Goal: Find specific page/section: Find specific page/section

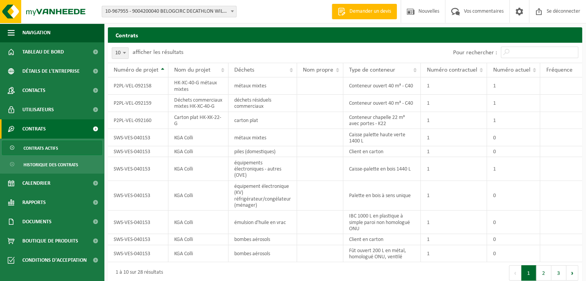
scroll to position [22, 0]
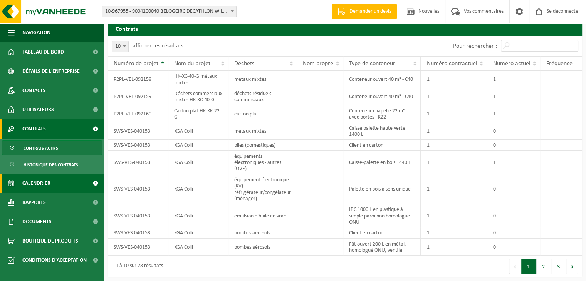
click at [42, 188] on span "Calendrier" at bounding box center [36, 183] width 28 height 19
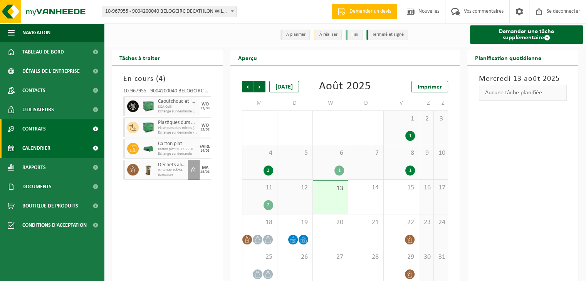
click at [39, 129] on font "Contrats" at bounding box center [34, 129] width 24 height 6
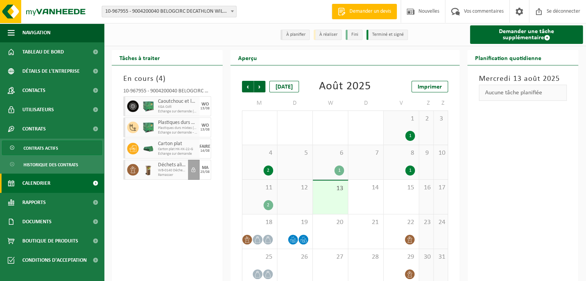
click at [40, 144] on span "Contrats actifs" at bounding box center [41, 148] width 35 height 15
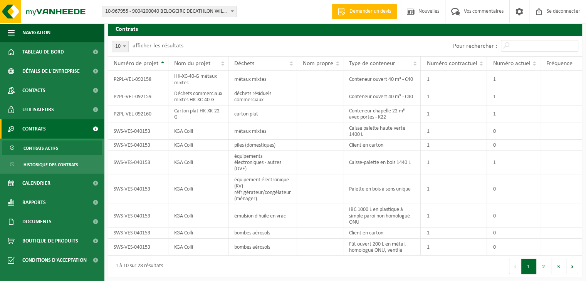
scroll to position [22, 0]
click at [545, 265] on button "2" at bounding box center [543, 266] width 15 height 15
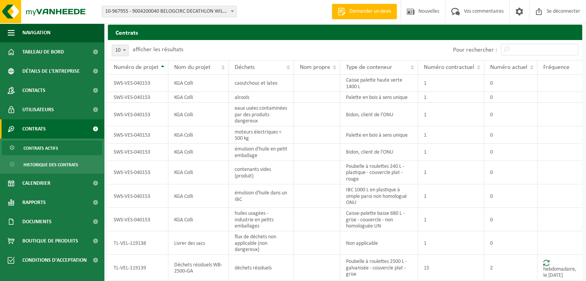
scroll to position [45, 0]
